Goal: Navigation & Orientation: Understand site structure

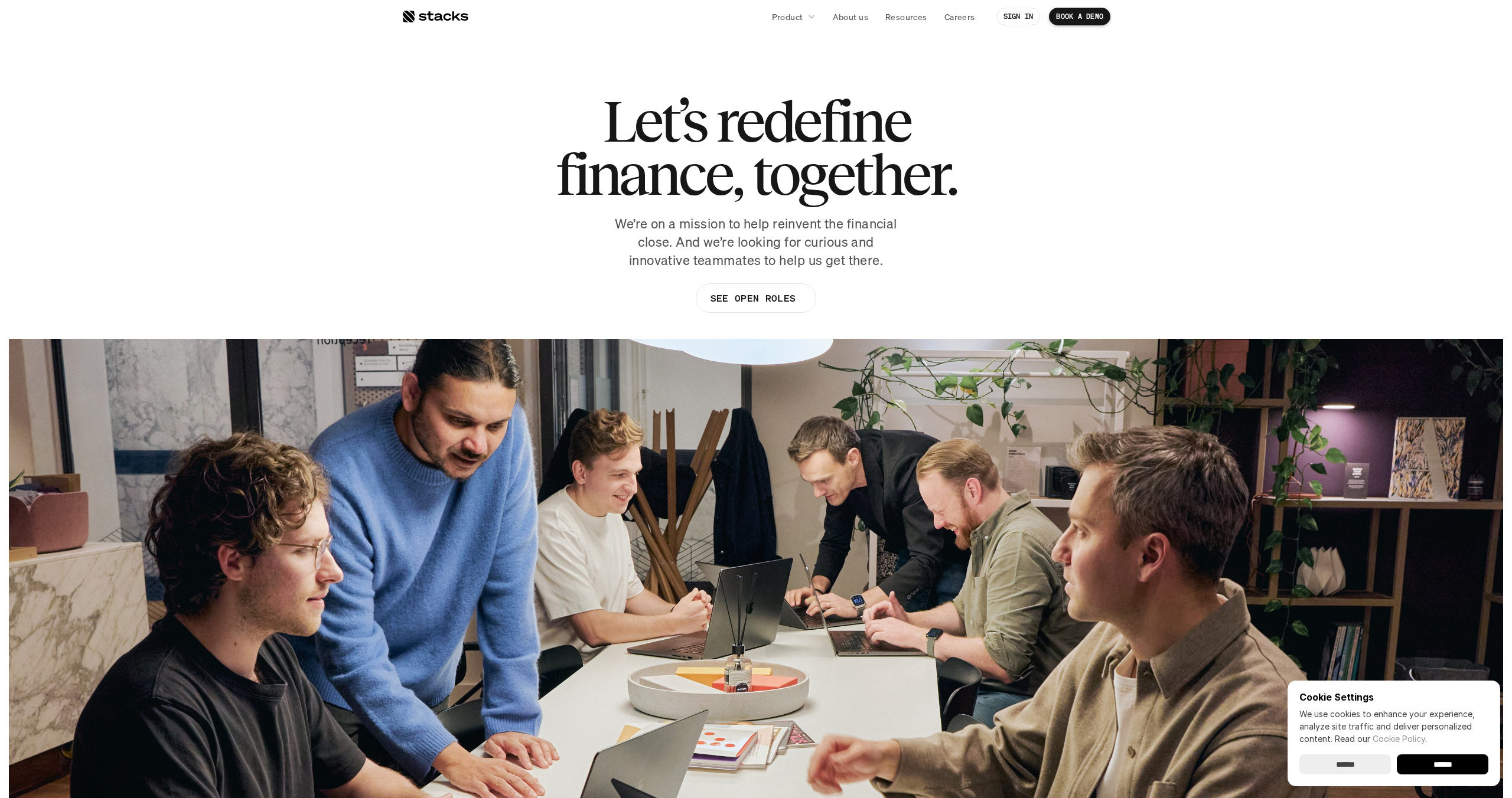
scroll to position [963, 0]
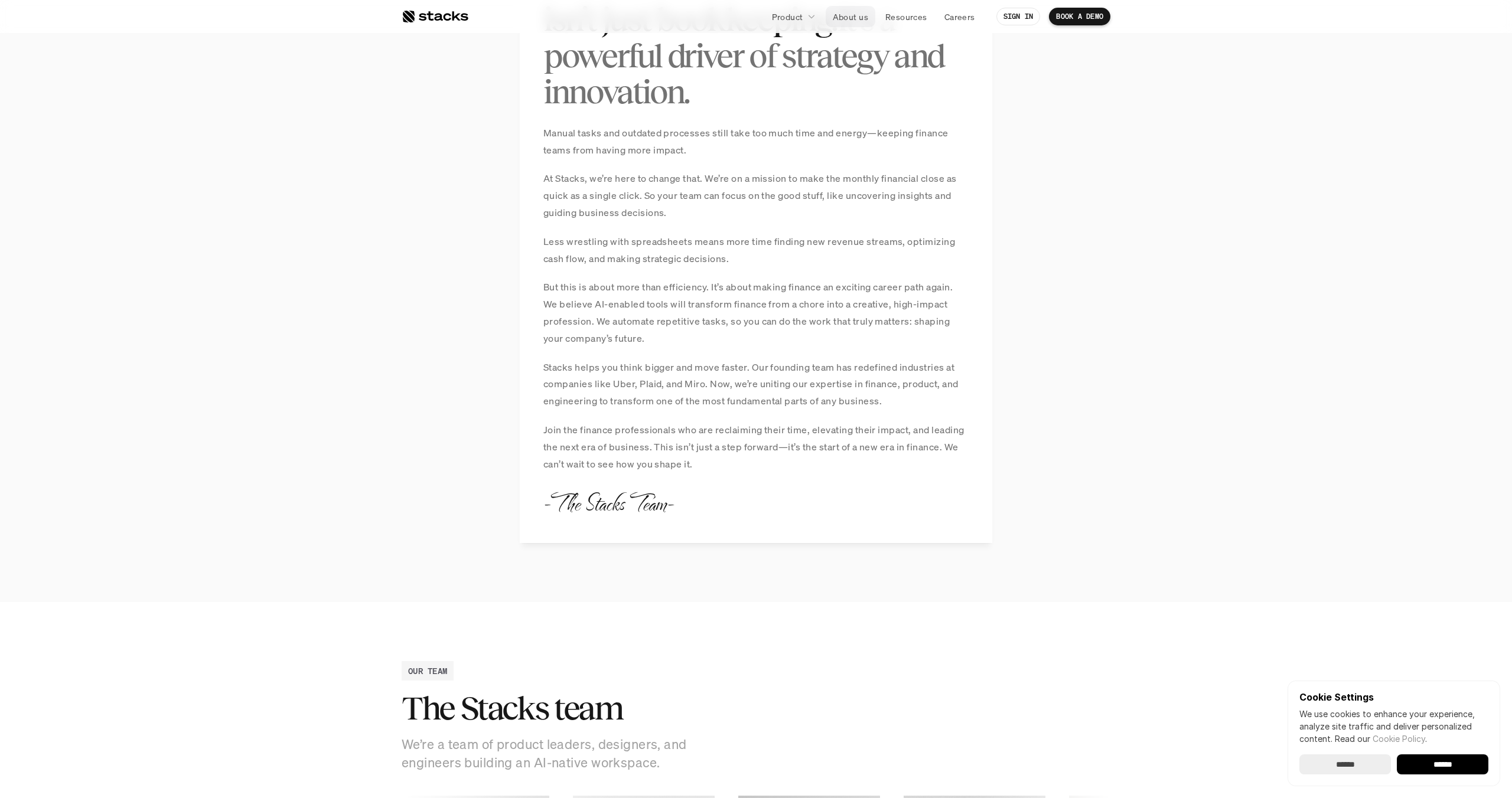
click at [849, 13] on p "About us" at bounding box center [850, 17] width 35 height 13
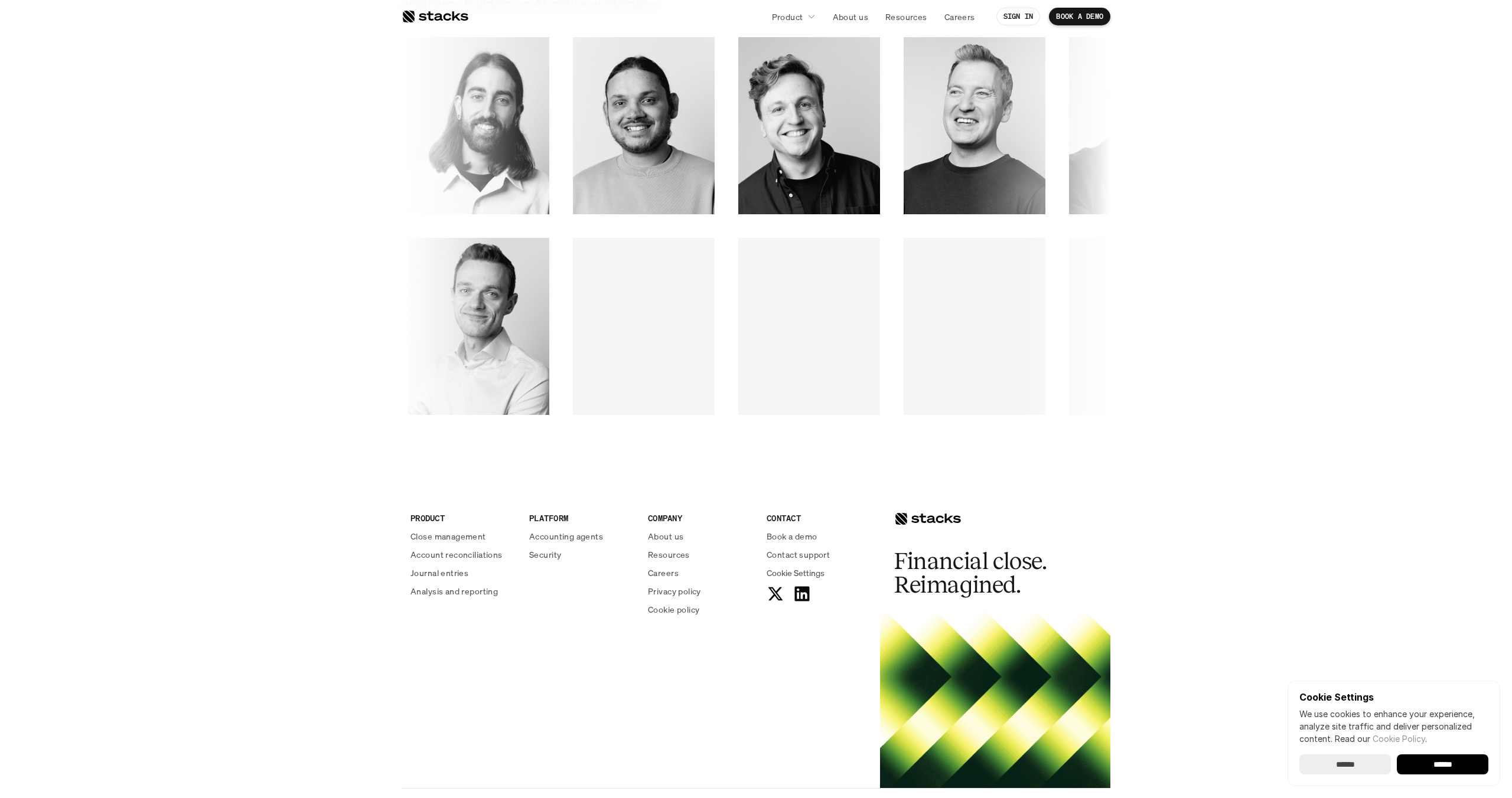
scroll to position [1777, 0]
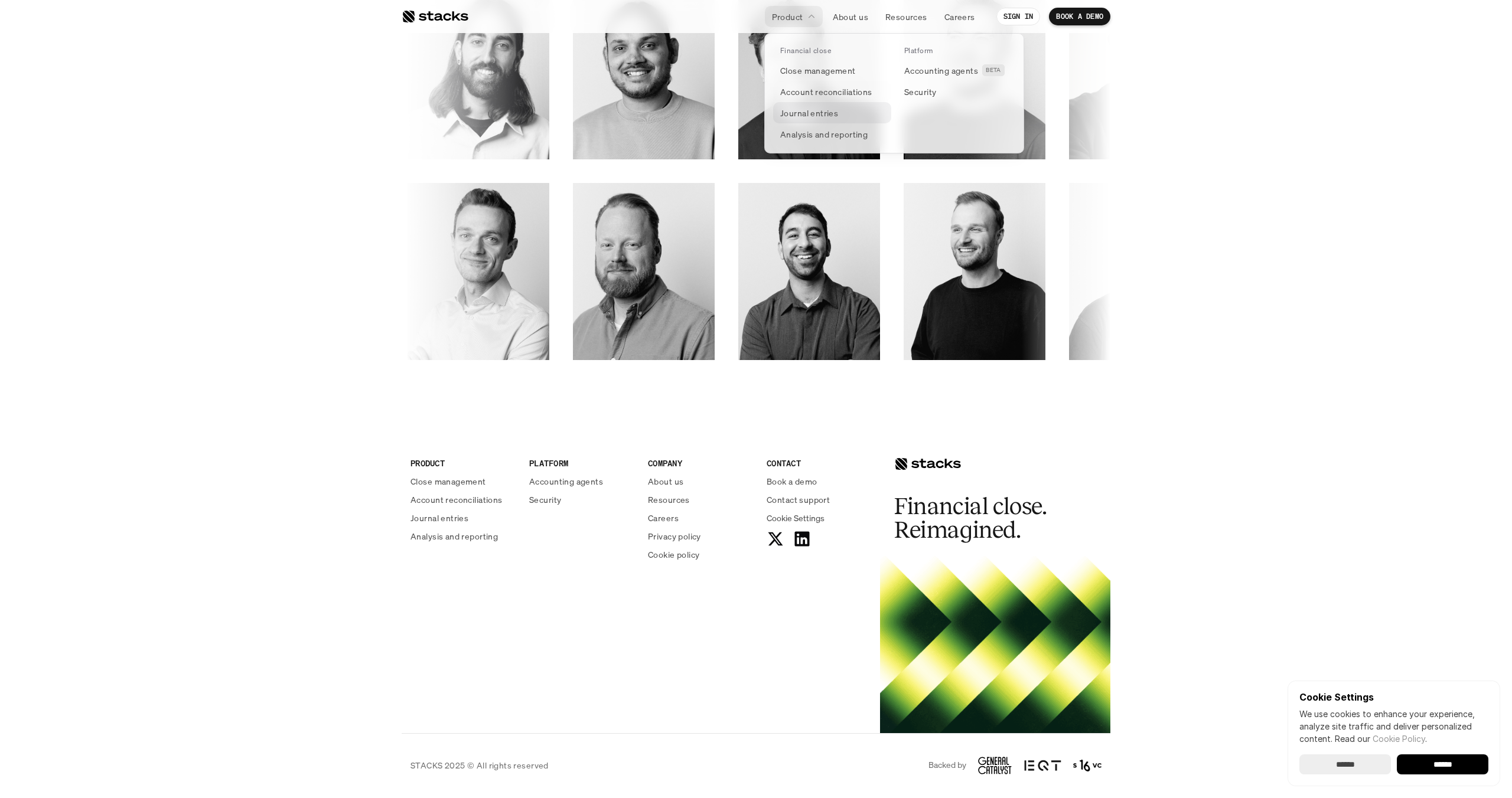
click at [825, 115] on p "Journal entries" at bounding box center [809, 113] width 58 height 13
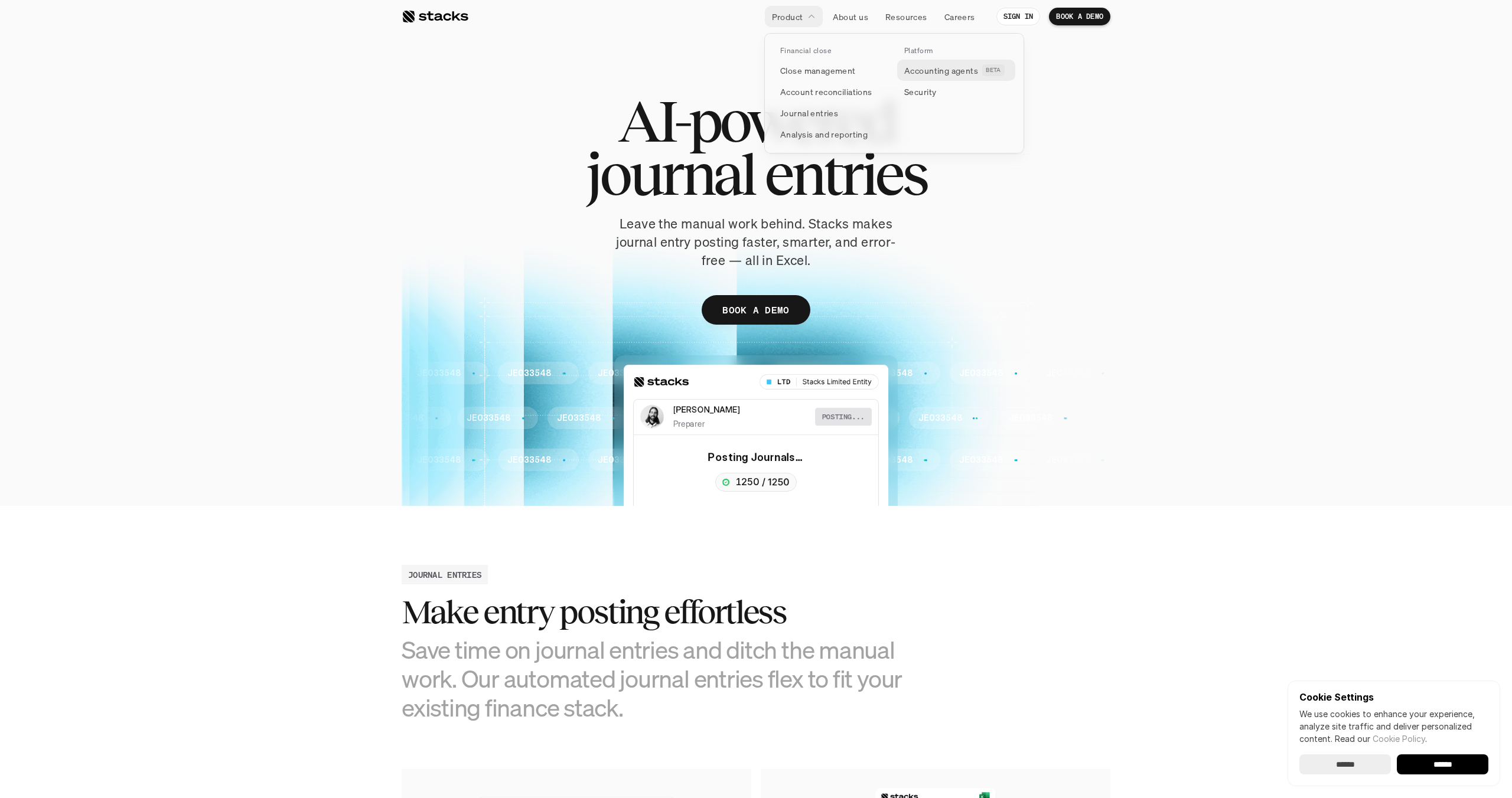
scroll to position [8, 0]
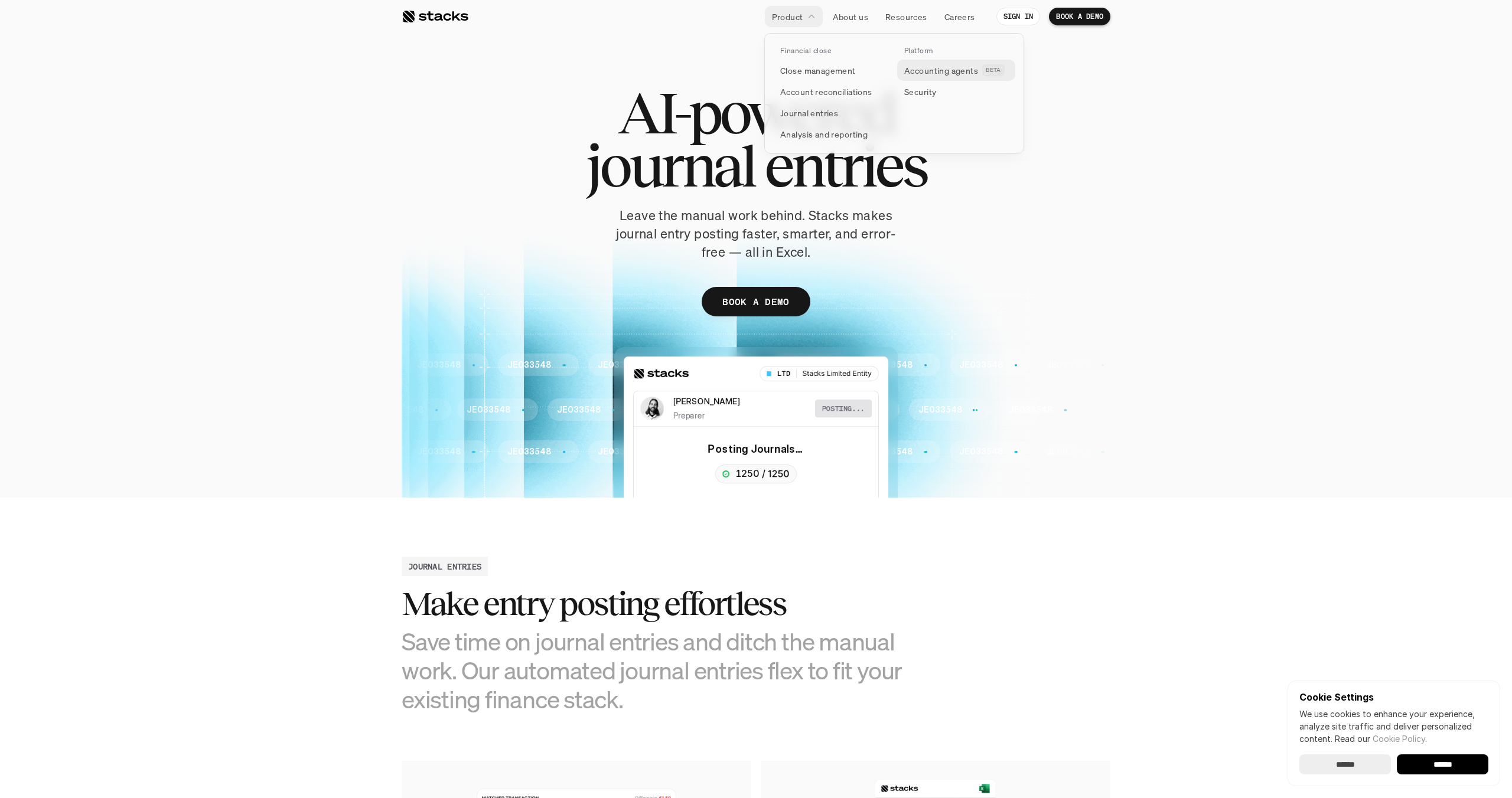
click at [933, 72] on p "Accounting agents" at bounding box center [940, 71] width 73 height 13
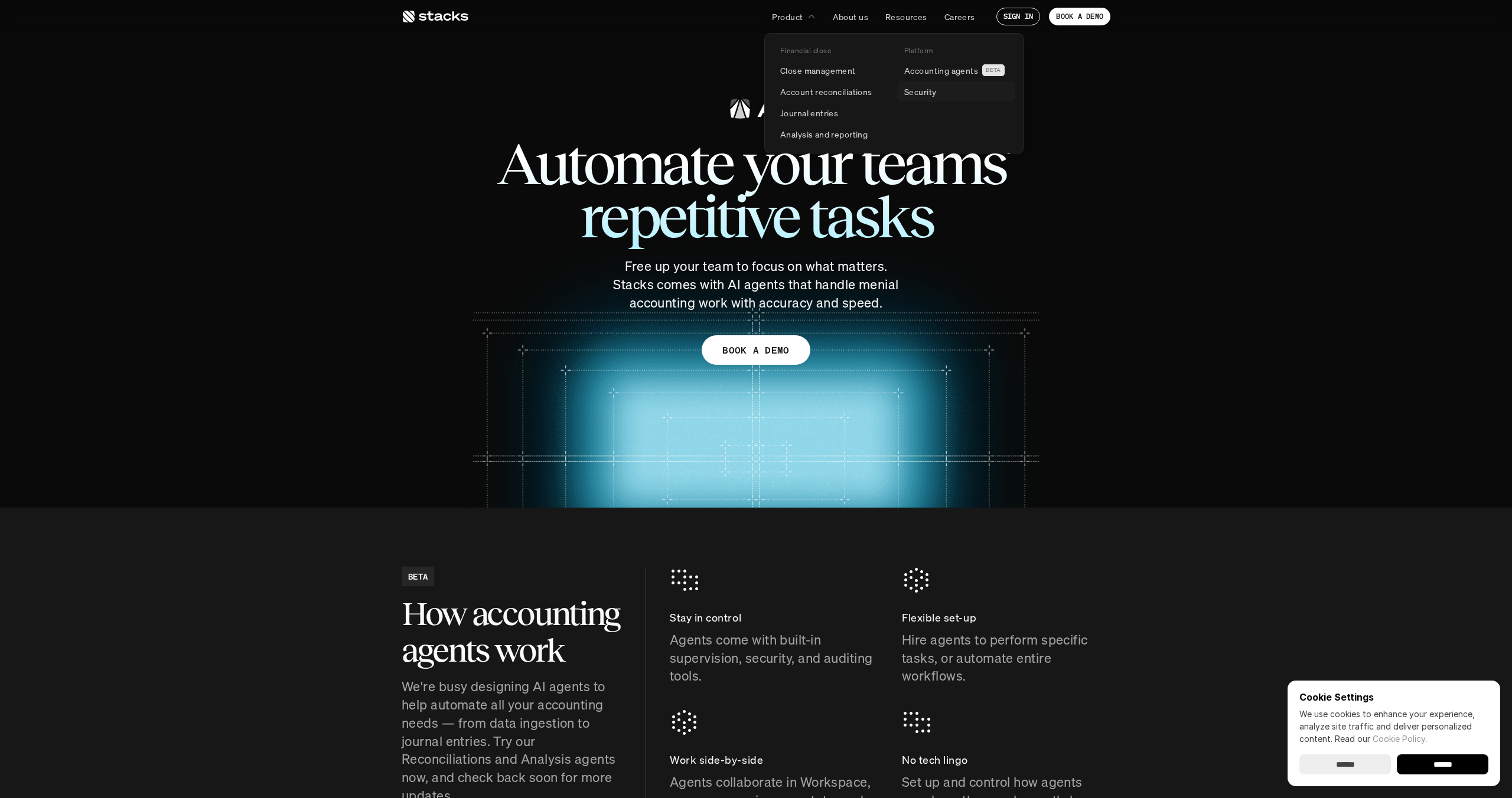
click at [922, 92] on p "Security" at bounding box center [920, 92] width 32 height 13
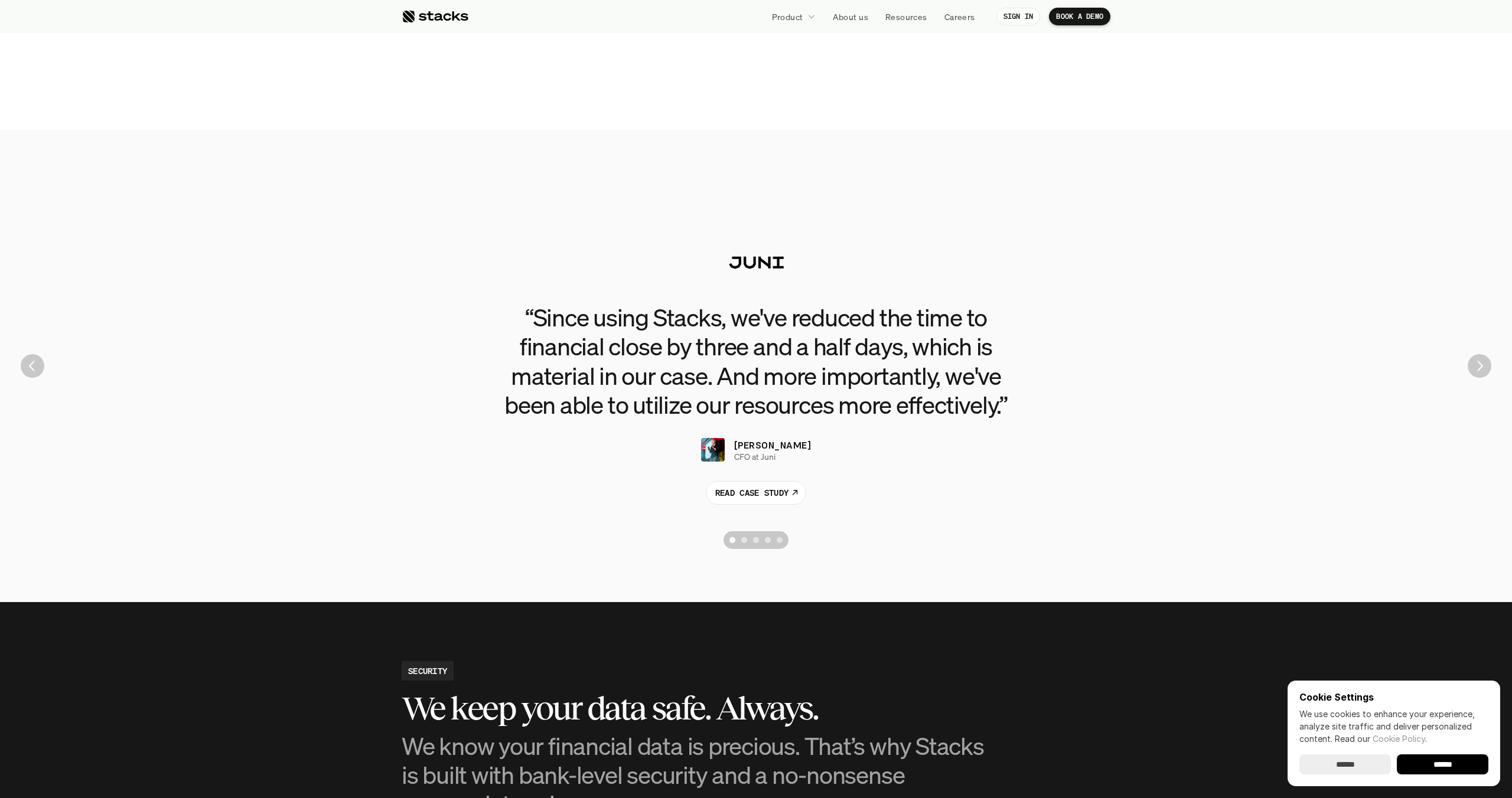
scroll to position [2411, 0]
